Goal: Task Accomplishment & Management: Complete application form

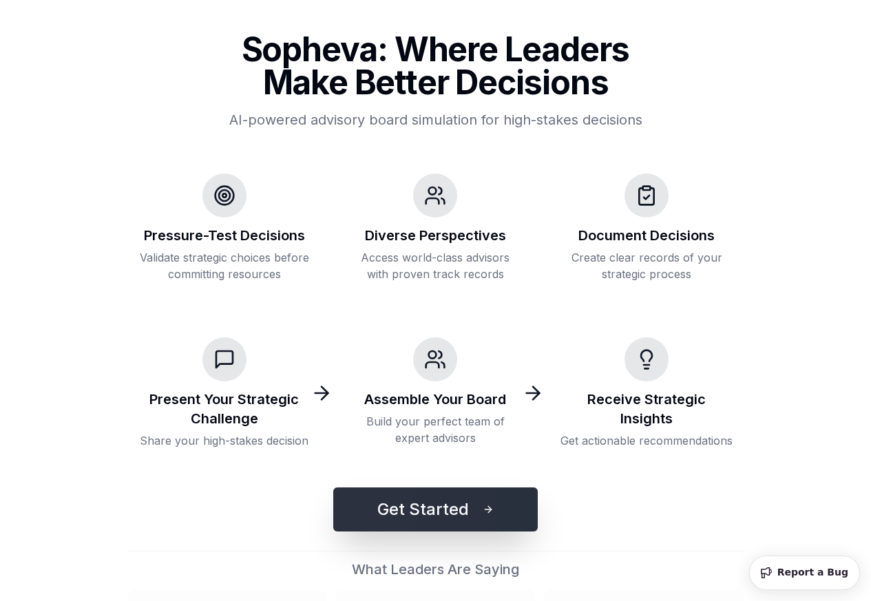
click at [431, 499] on button "Get Started" at bounding box center [435, 509] width 204 height 44
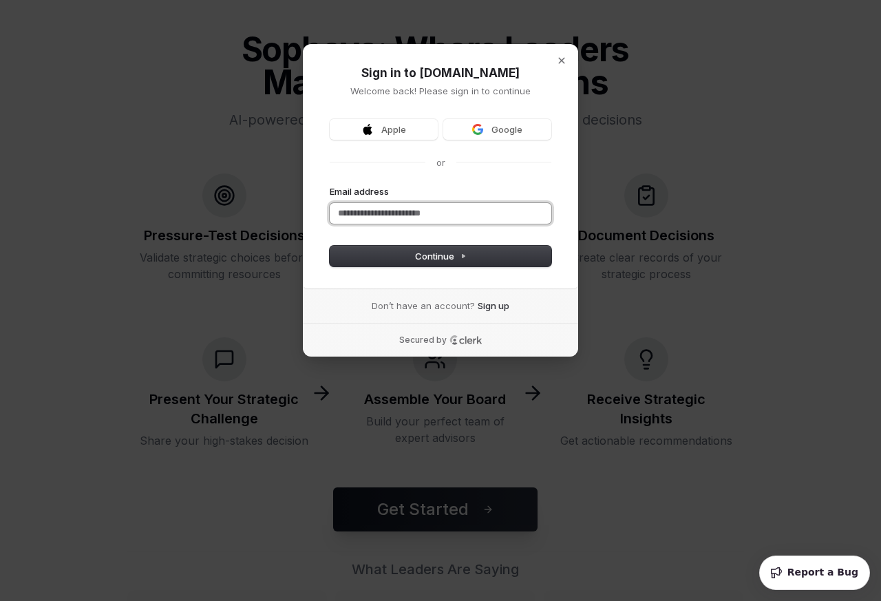
click at [452, 207] on input "Email address" at bounding box center [441, 213] width 222 height 21
click at [432, 212] on input "Email address" at bounding box center [441, 213] width 222 height 21
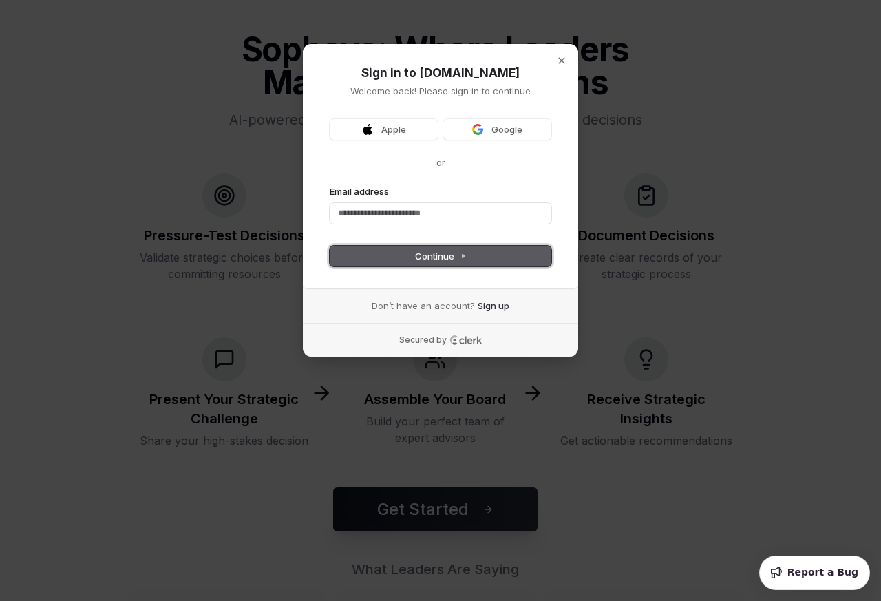
click at [430, 258] on span "Continue" at bounding box center [441, 256] width 52 height 12
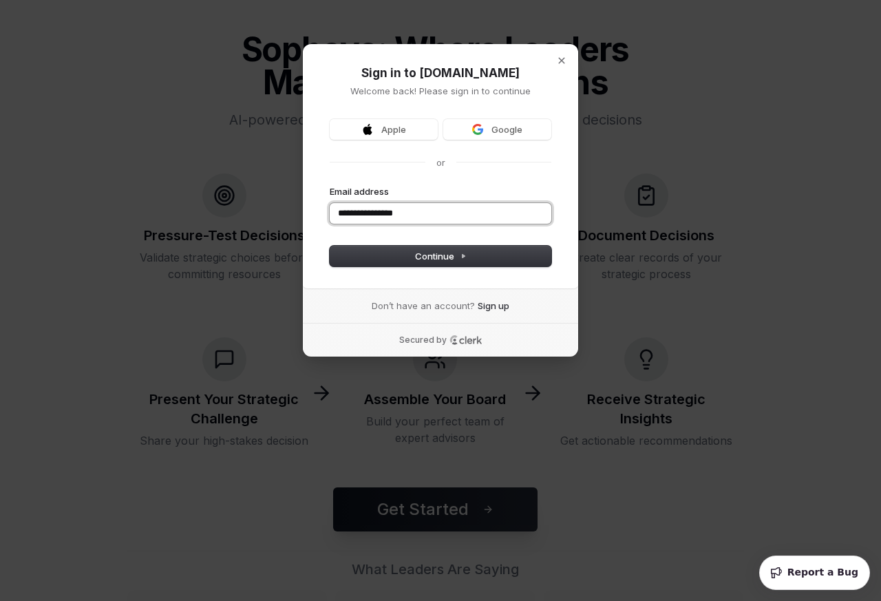
click at [330, 185] on button "submit" at bounding box center [330, 185] width 0 height 0
type input "**********"
